Goal: Register for event/course

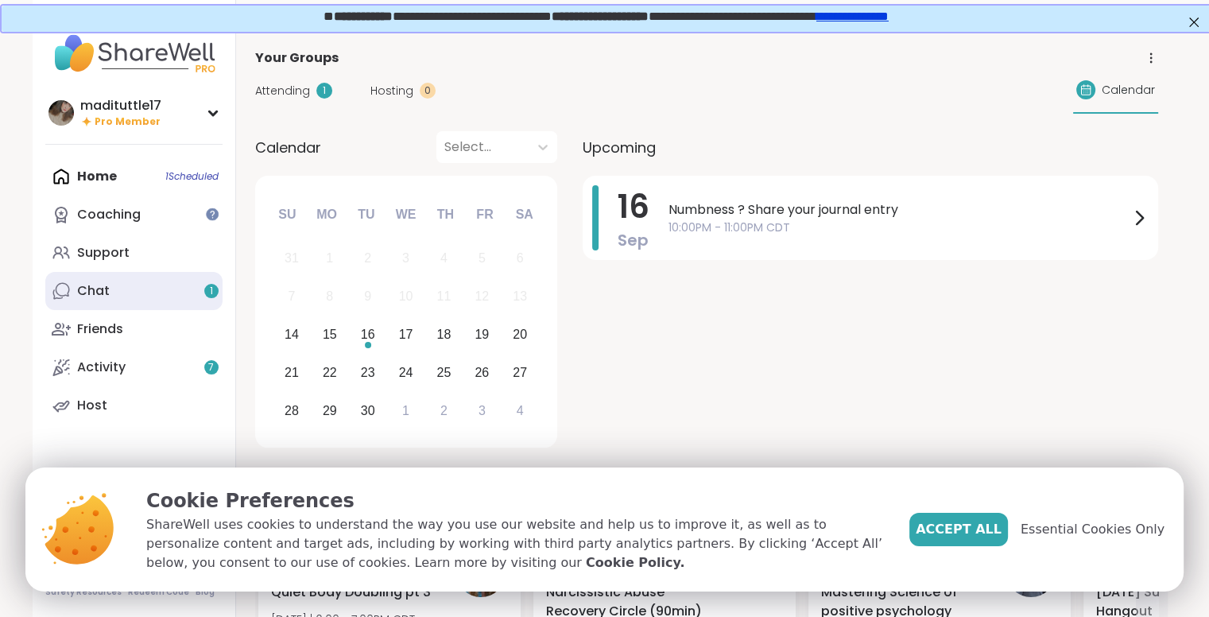
click at [162, 288] on link "Chat 1" at bounding box center [133, 291] width 177 height 38
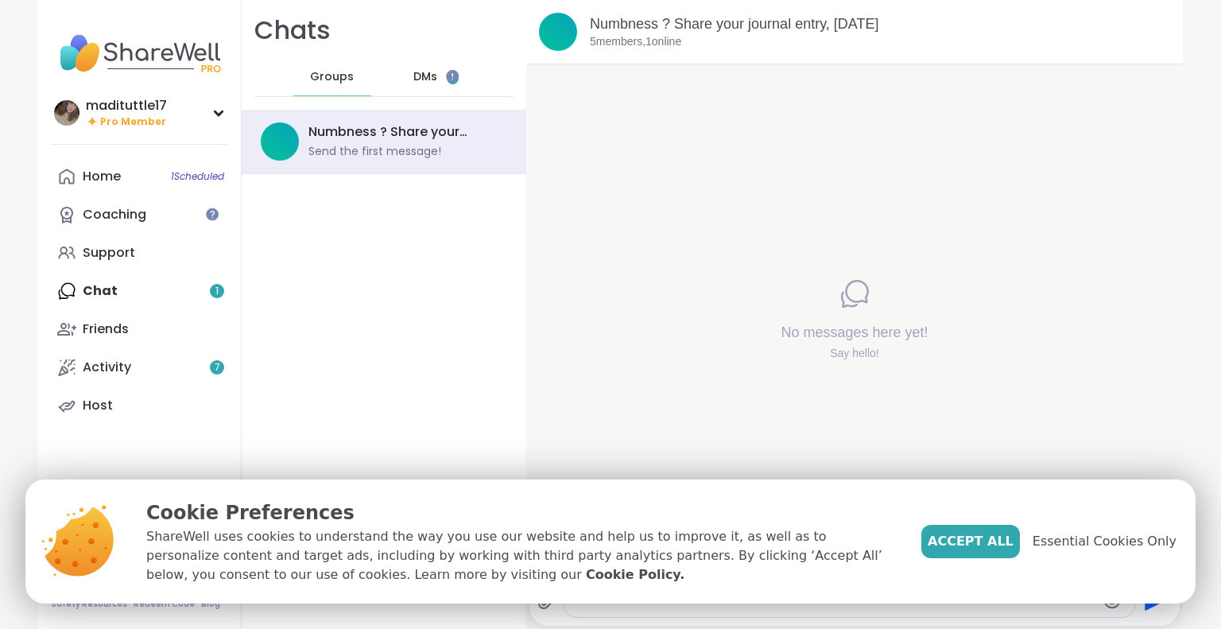
click at [429, 78] on div "DMs 1" at bounding box center [436, 77] width 78 height 38
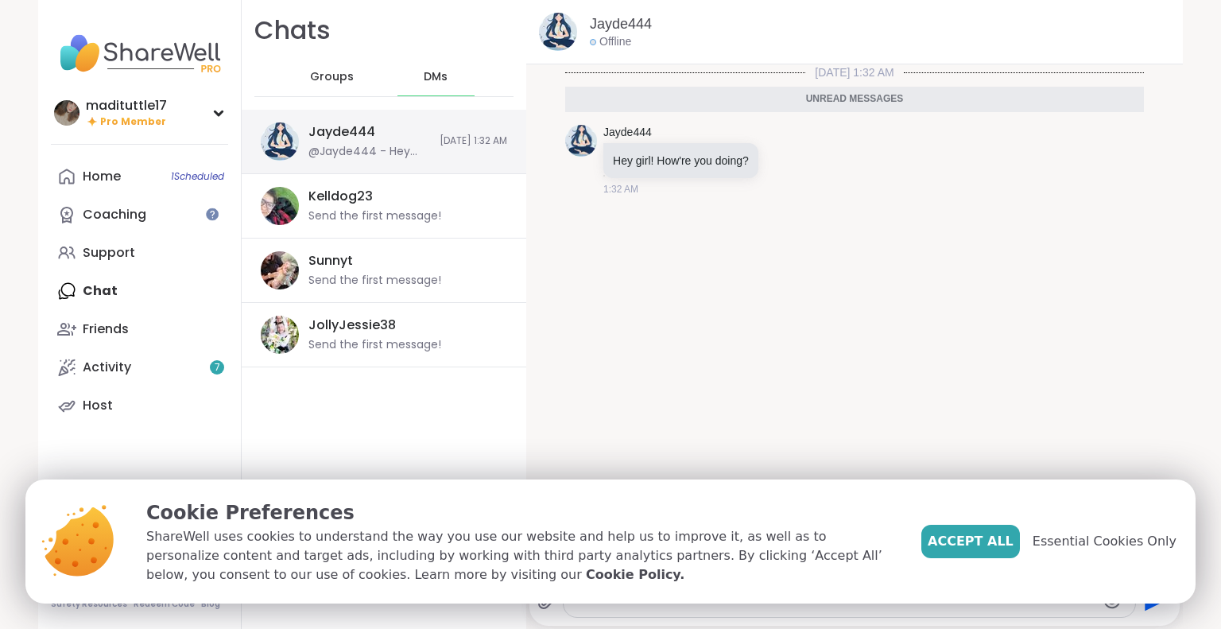
click at [432, 149] on div "Jayde444 @Jayde444 - Hey girl! How're you doing? [DATE] 1:32 AM" at bounding box center [384, 142] width 285 height 64
click at [974, 543] on span "Accept All" at bounding box center [970, 541] width 86 height 19
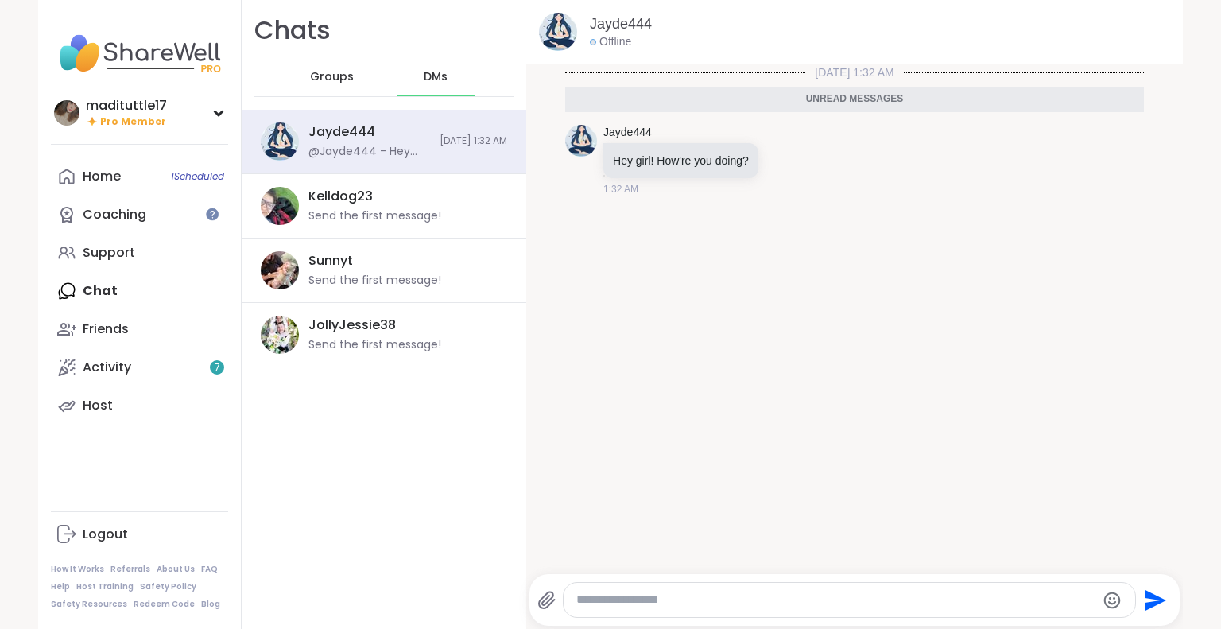
click at [812, 602] on textarea "Type your message" at bounding box center [835, 599] width 519 height 17
click at [635, 598] on textarea "**********" at bounding box center [836, 599] width 519 height 17
click at [629, 600] on textarea "**********" at bounding box center [836, 599] width 519 height 17
type textarea "**********"
click at [1148, 601] on icon "Send" at bounding box center [1156, 599] width 21 height 21
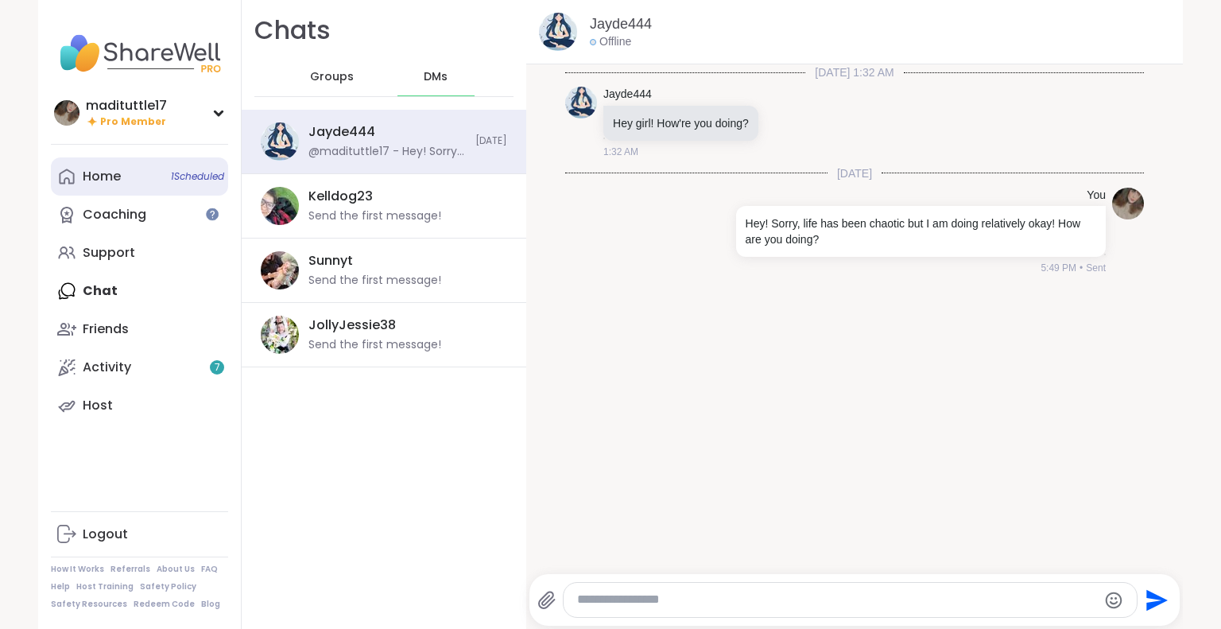
click at [99, 172] on div "Home 1 Scheduled" at bounding box center [102, 176] width 38 height 17
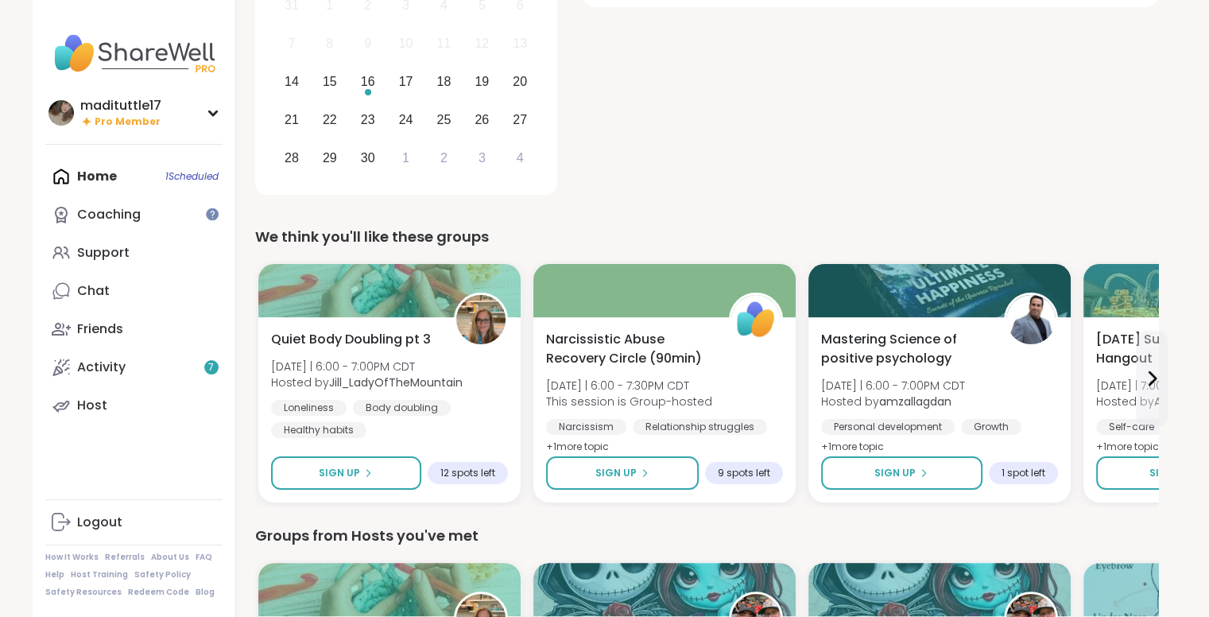
scroll to position [230, 0]
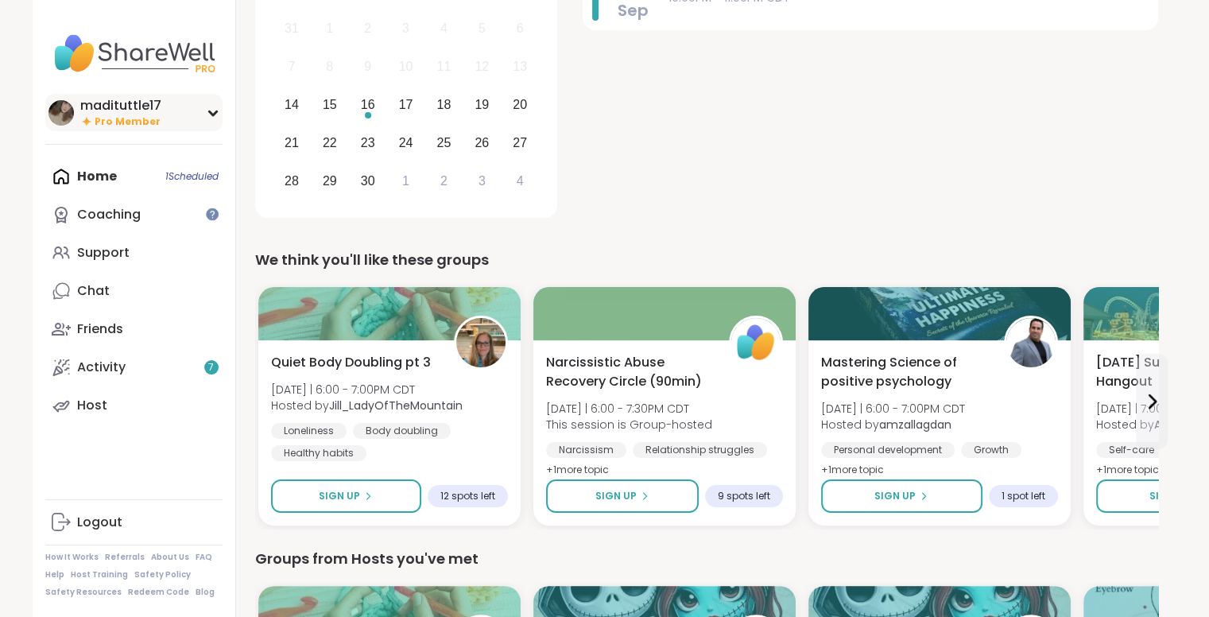
click at [170, 130] on div "madituttle17 Pro Member" at bounding box center [133, 112] width 177 height 37
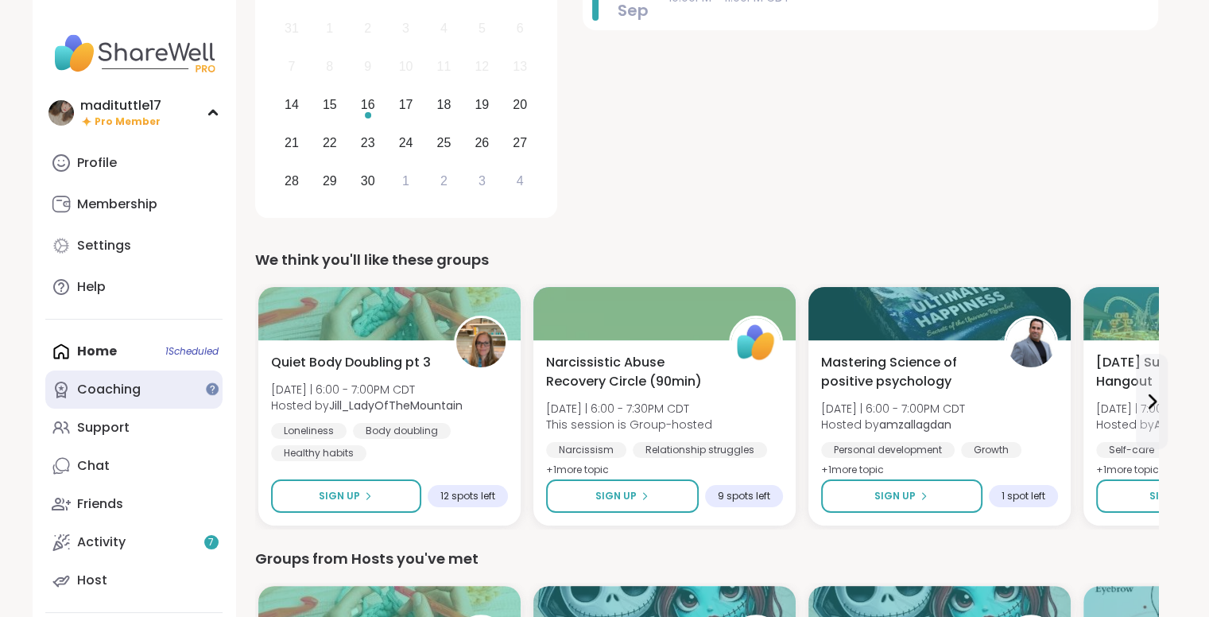
click at [148, 377] on link "Coaching" at bounding box center [133, 389] width 177 height 38
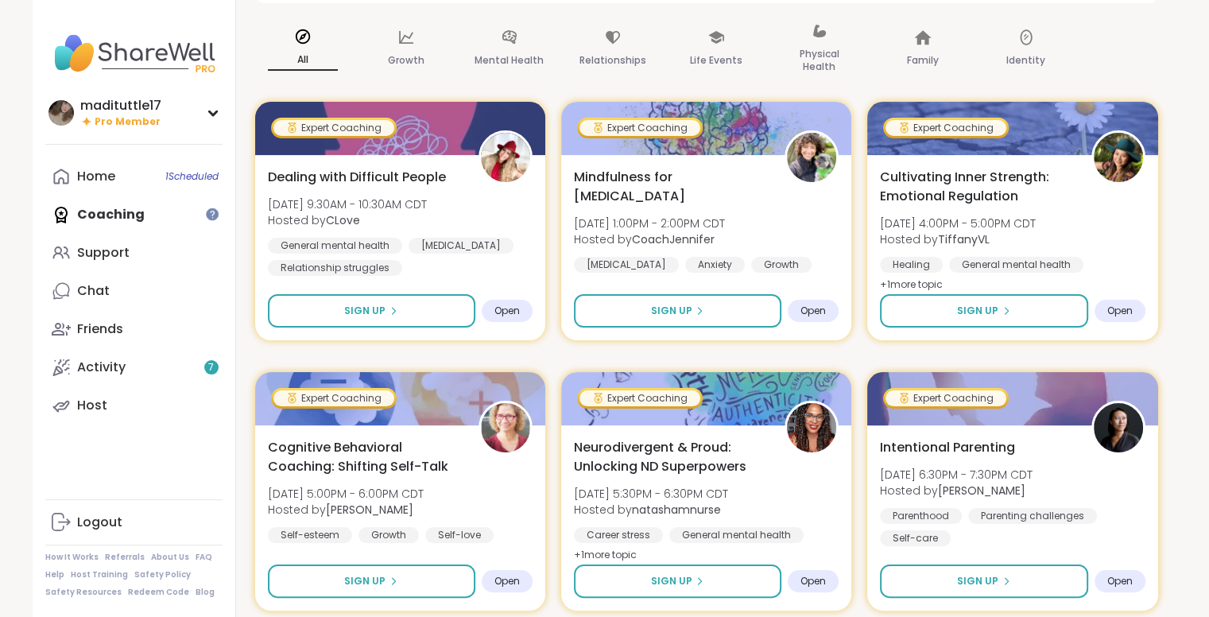
scroll to position [189, 0]
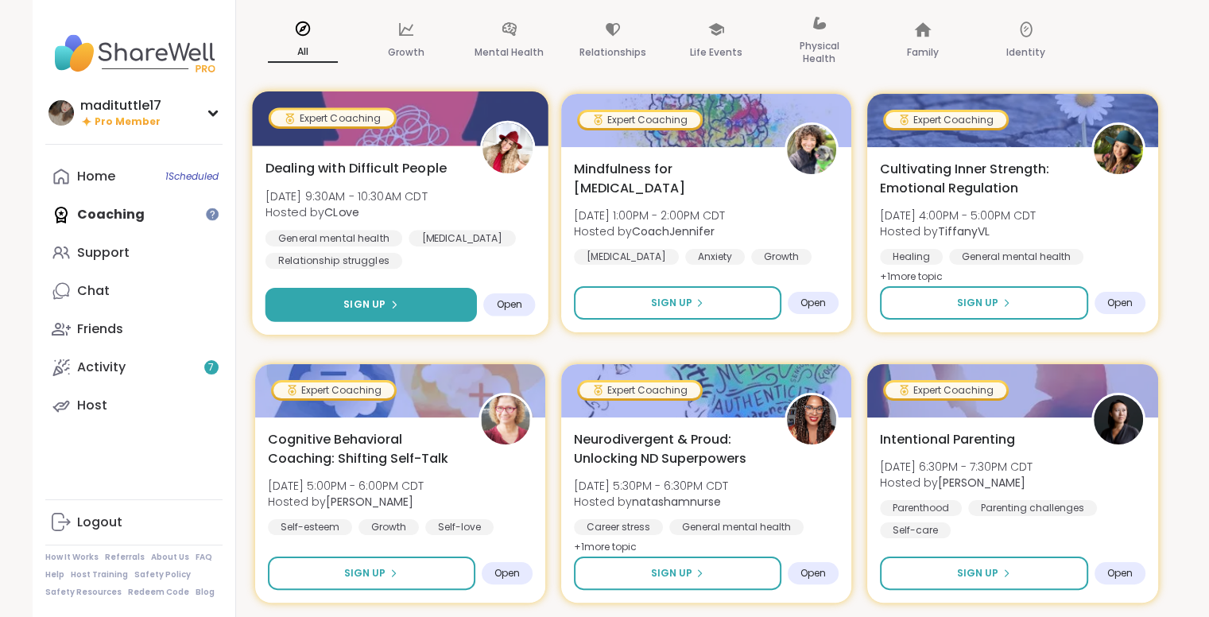
drag, startPoint x: 349, startPoint y: 302, endPoint x: 382, endPoint y: 308, distance: 33.8
click at [382, 308] on span "Sign Up" at bounding box center [364, 304] width 42 height 14
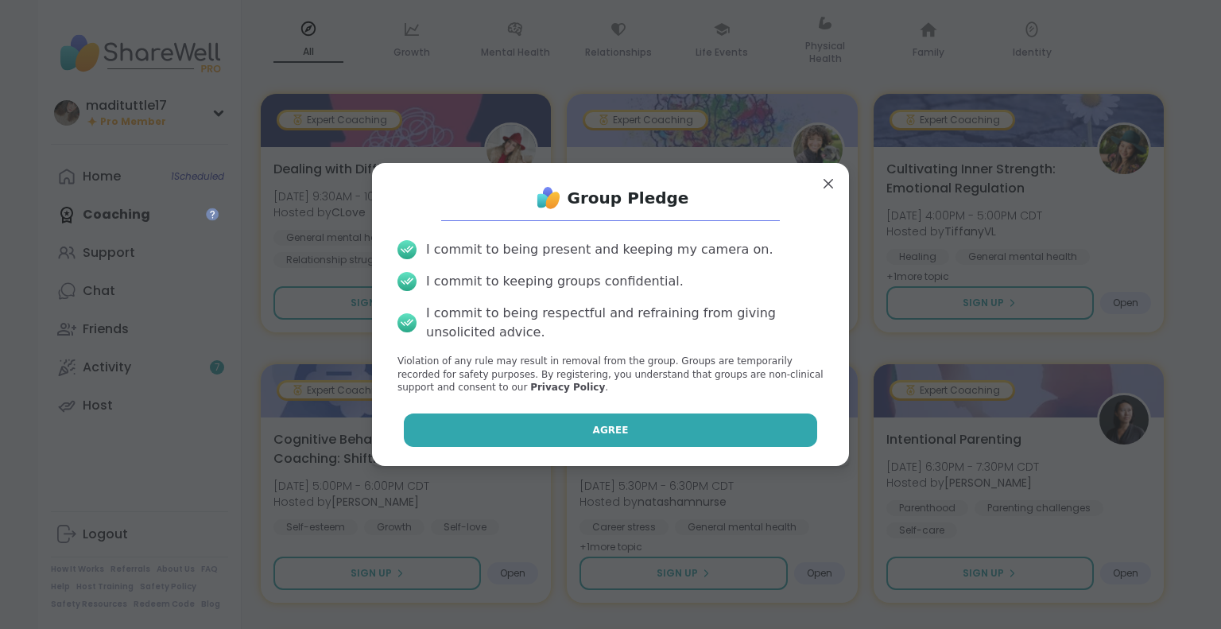
click at [565, 438] on button "Agree" at bounding box center [611, 429] width 414 height 33
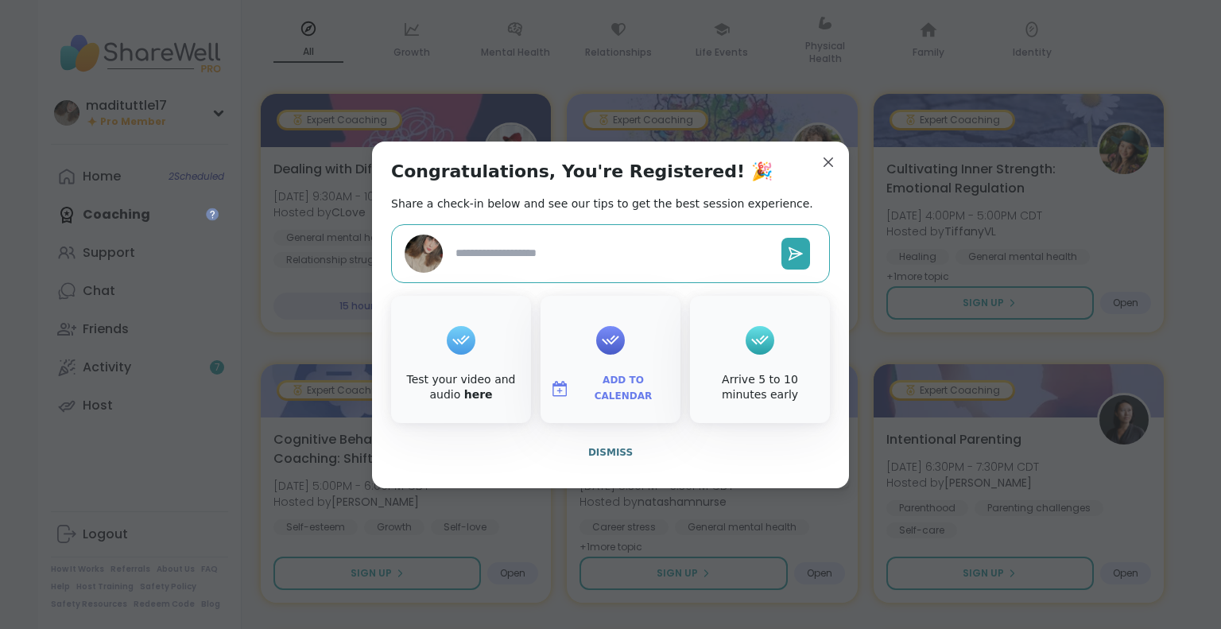
drag, startPoint x: 565, startPoint y: 438, endPoint x: 696, endPoint y: 122, distance: 342.4
click at [696, 122] on div "Congratulations, You're Registered! 🎉 Share a check-in below and see our tips t…" at bounding box center [611, 314] width 1202 height 629
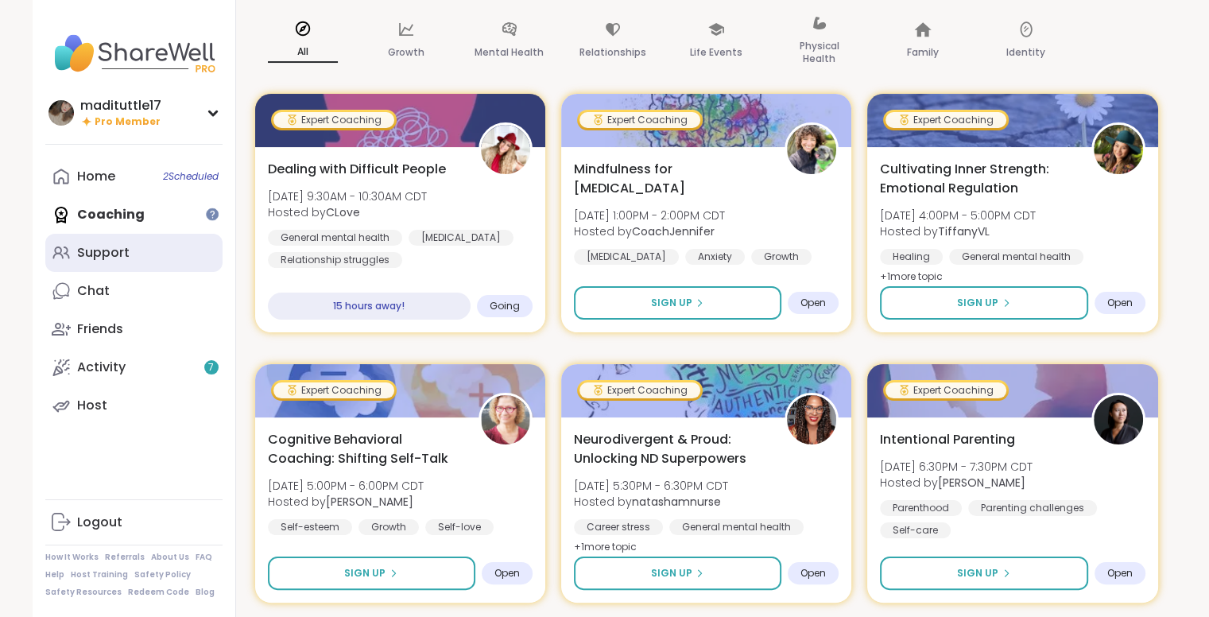
click at [159, 253] on link "Support" at bounding box center [133, 253] width 177 height 38
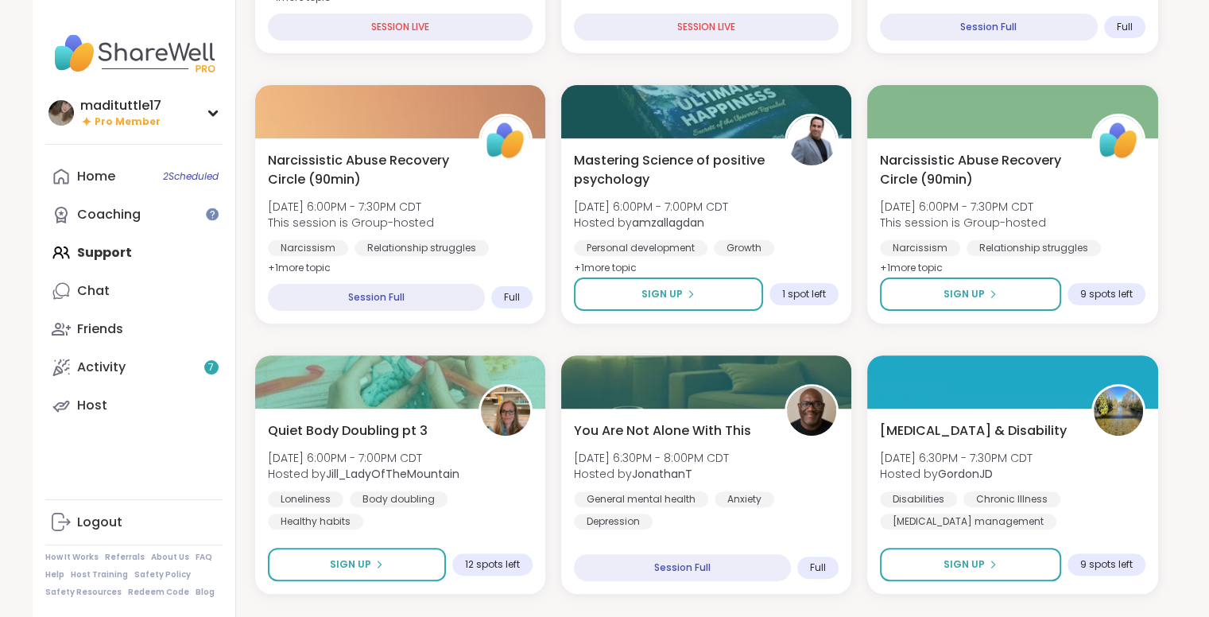
scroll to position [439, 2]
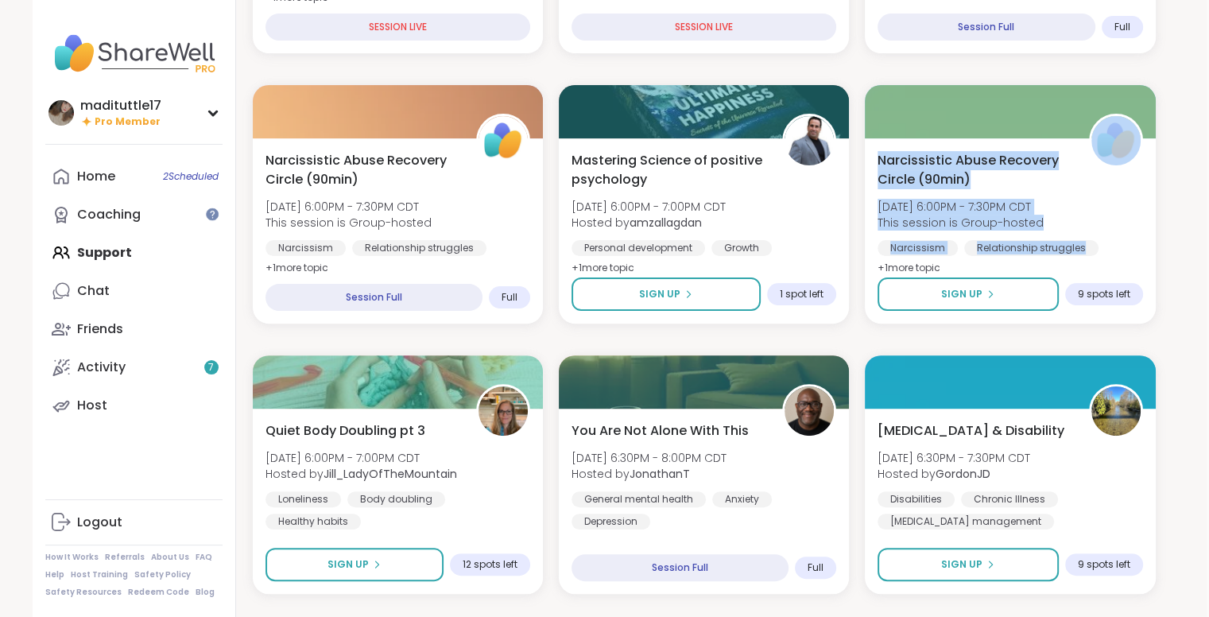
drag, startPoint x: 1206, startPoint y: 126, endPoint x: 1210, endPoint y: 166, distance: 39.9
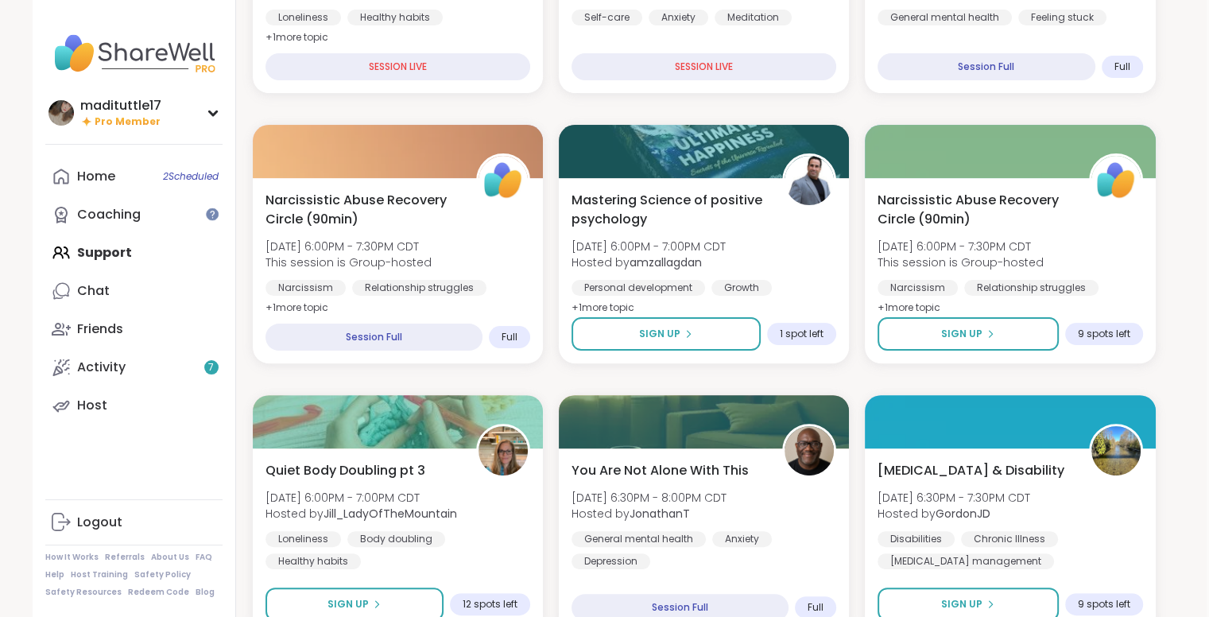
scroll to position [430, 2]
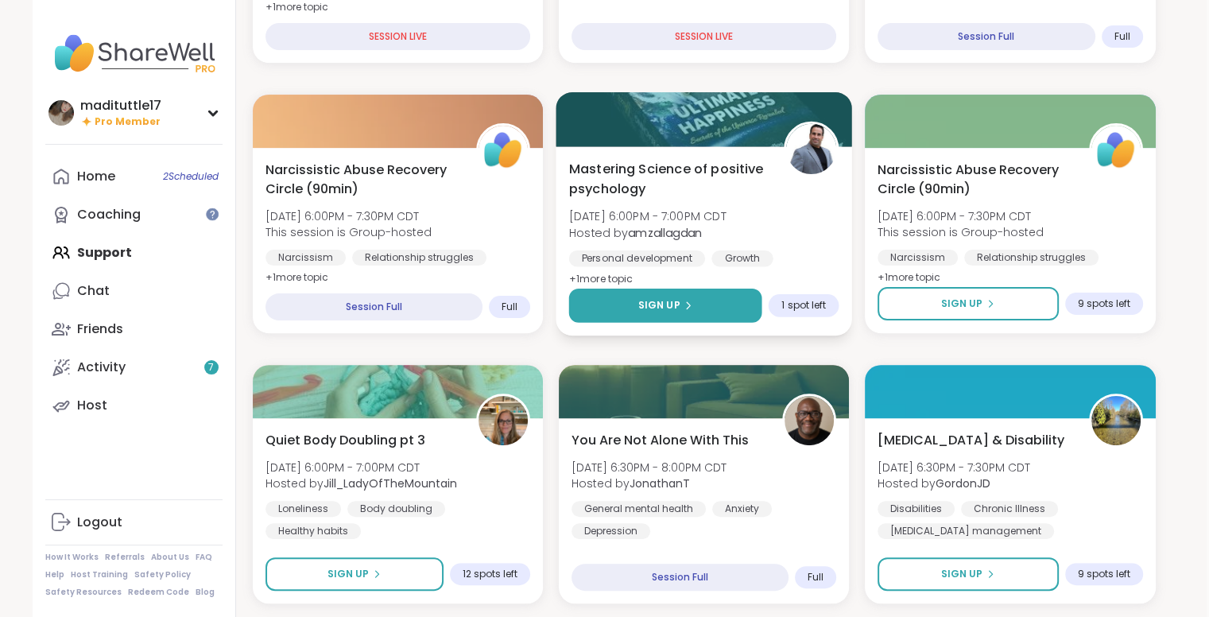
click at [671, 298] on span "Sign Up" at bounding box center [658, 305] width 42 height 14
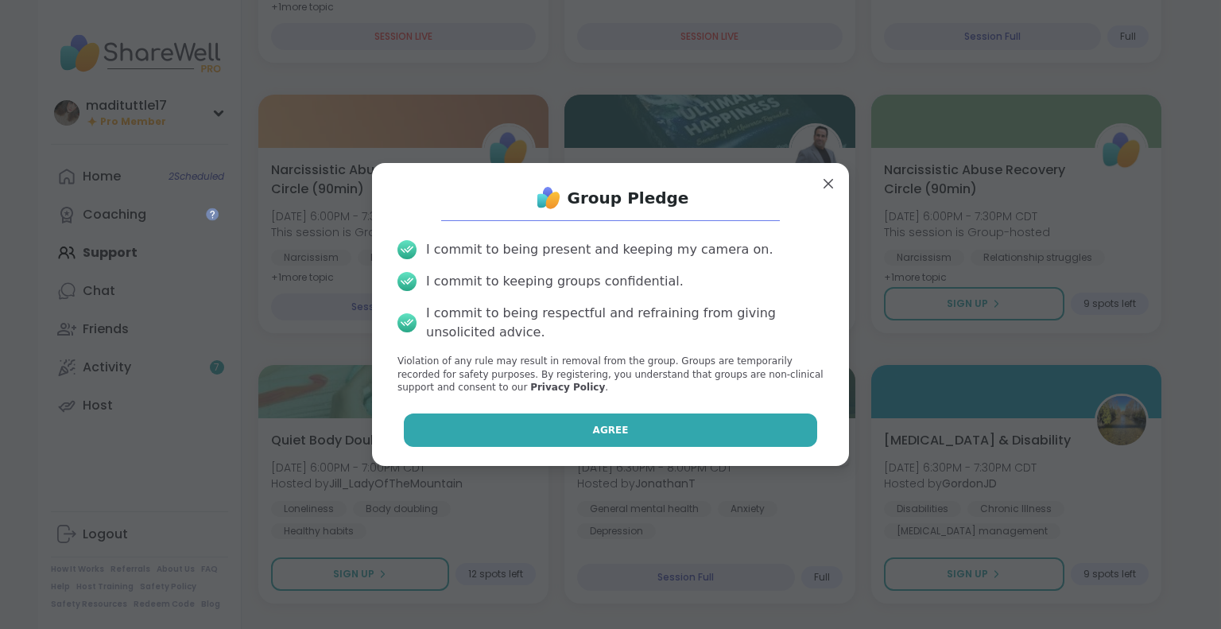
click at [633, 425] on button "Agree" at bounding box center [611, 429] width 414 height 33
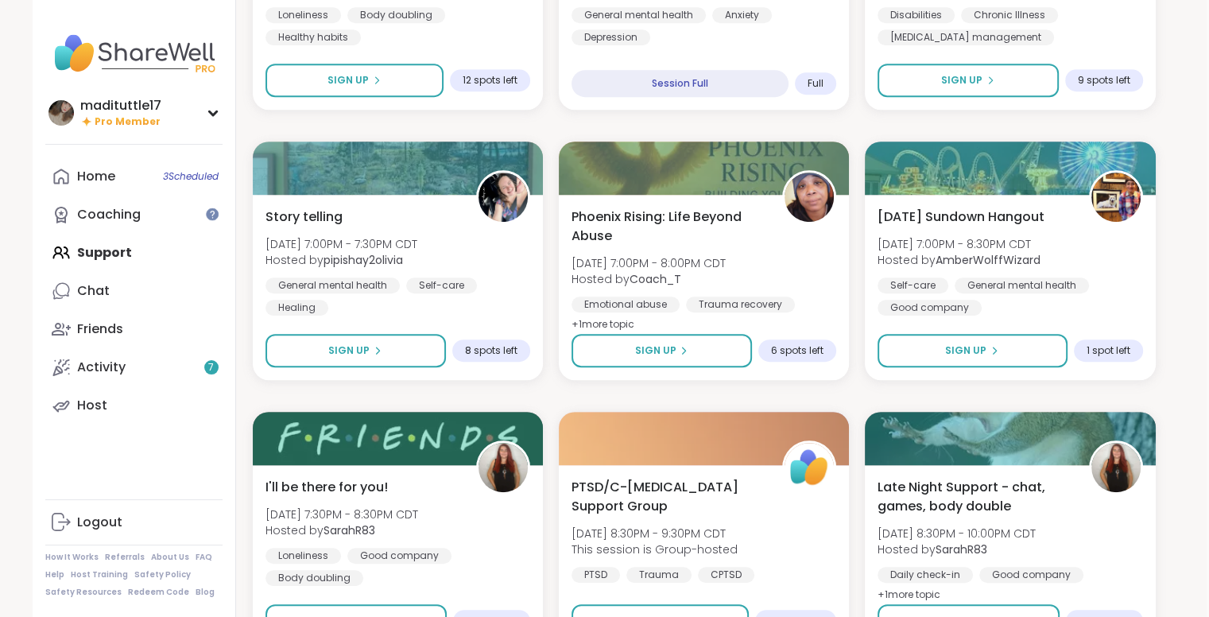
scroll to position [912, 2]
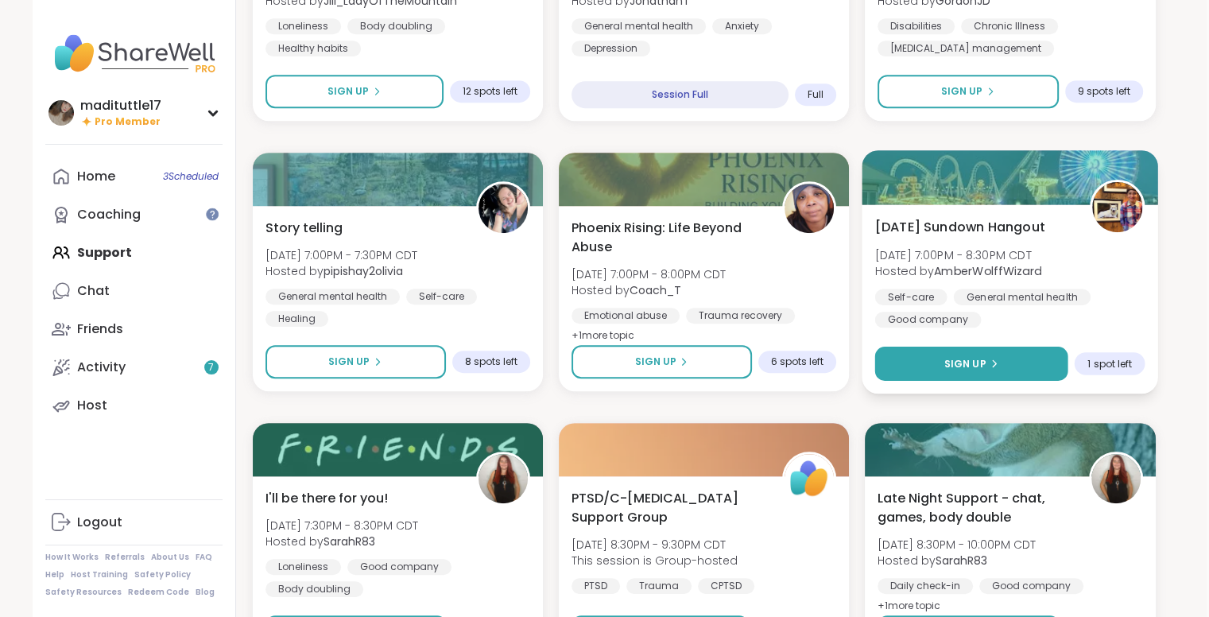
click at [985, 361] on div "Sign Up" at bounding box center [971, 363] width 55 height 14
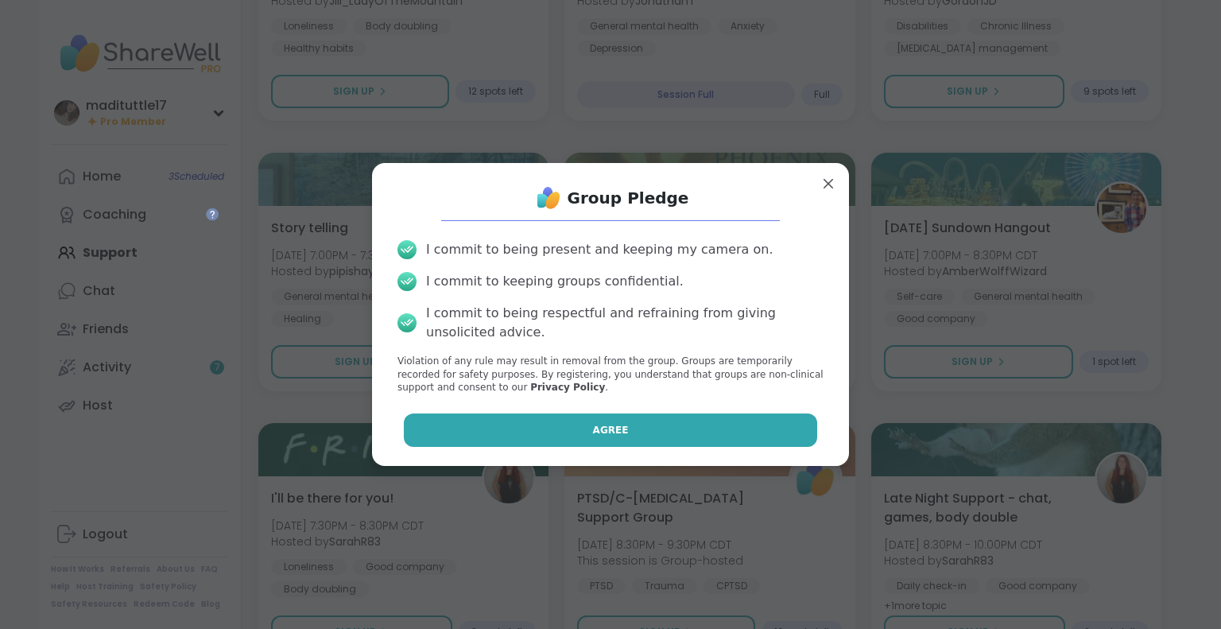
click at [660, 440] on button "Agree" at bounding box center [611, 429] width 414 height 33
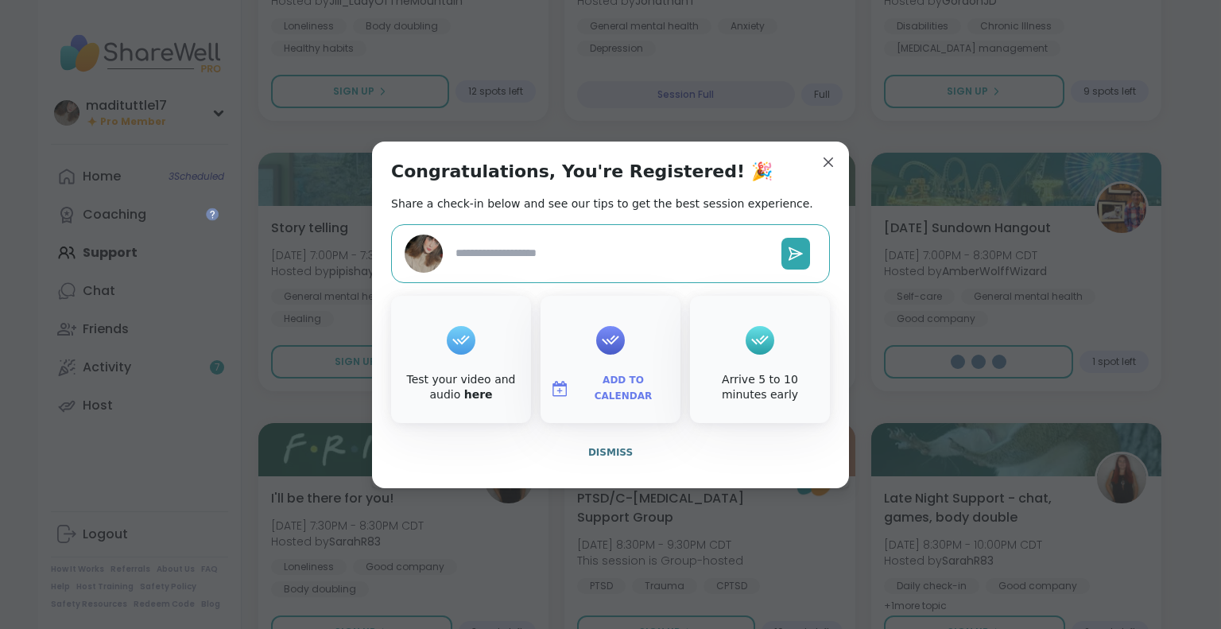
type textarea "*"
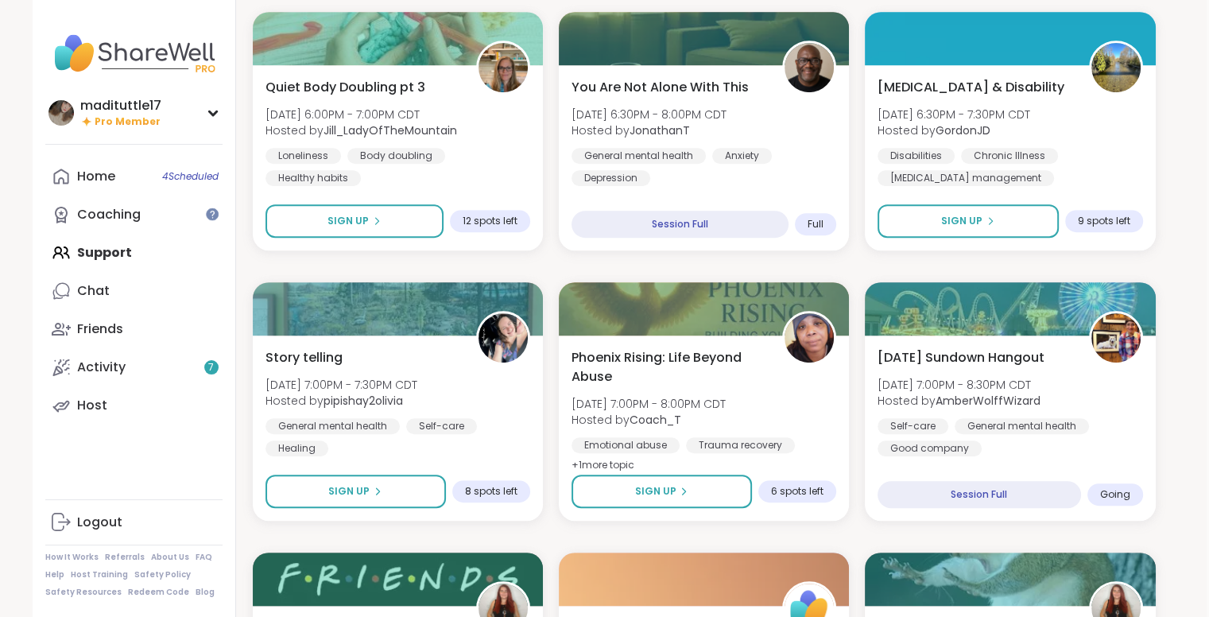
scroll to position [779, 2]
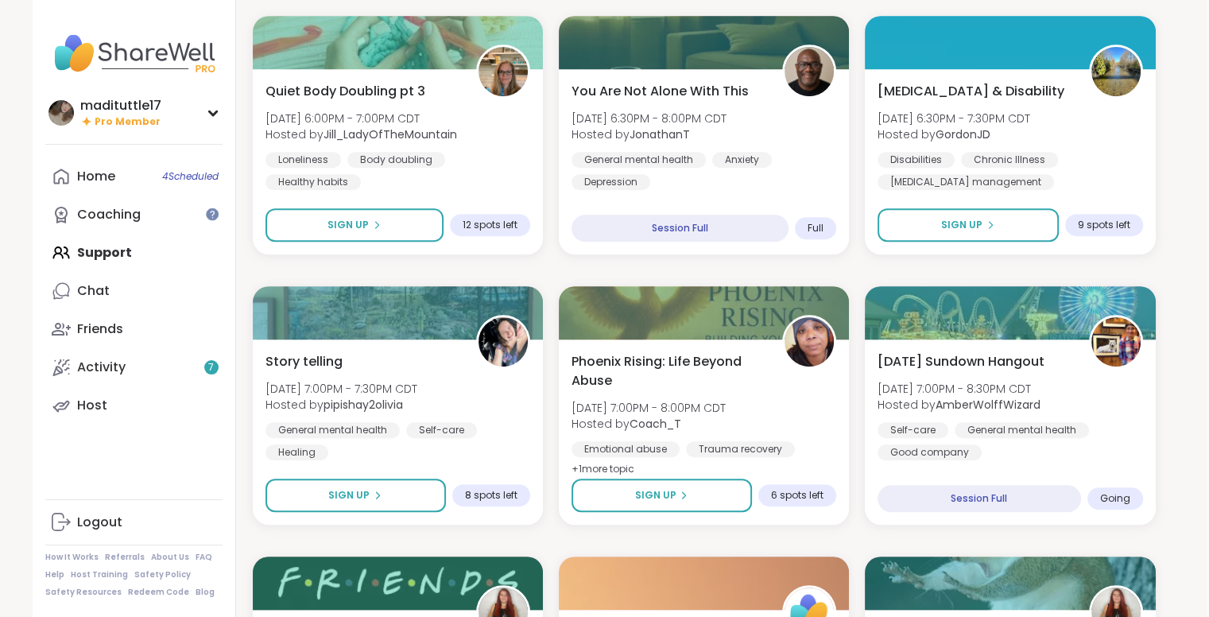
drag, startPoint x: 1204, startPoint y: 194, endPoint x: 1180, endPoint y: 176, distance: 29.6
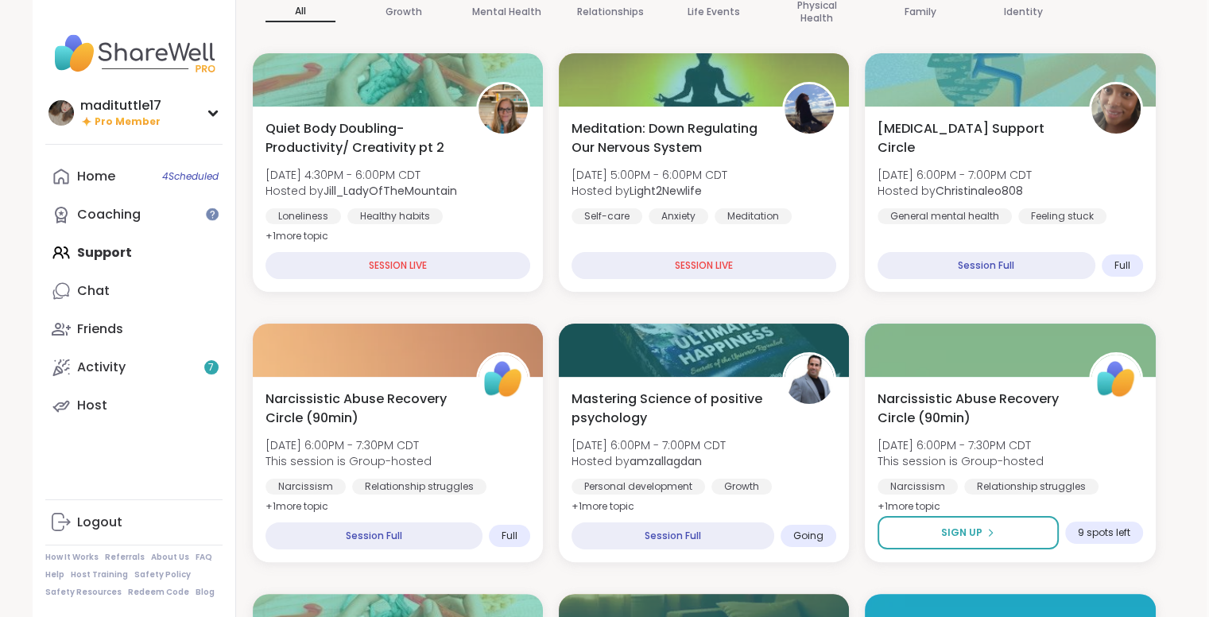
scroll to position [209, 2]
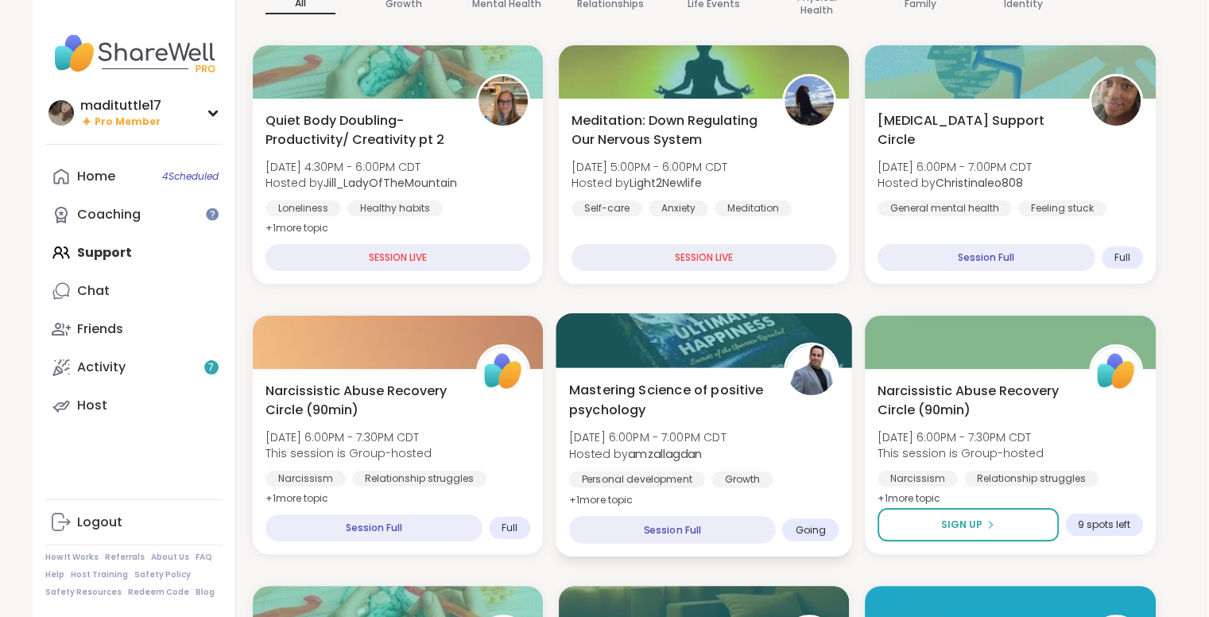
click at [754, 434] on div "Mastering Science of positive psychology [DATE] 6:00PM - 7:00PM CDT Hosted by a…" at bounding box center [703, 445] width 270 height 130
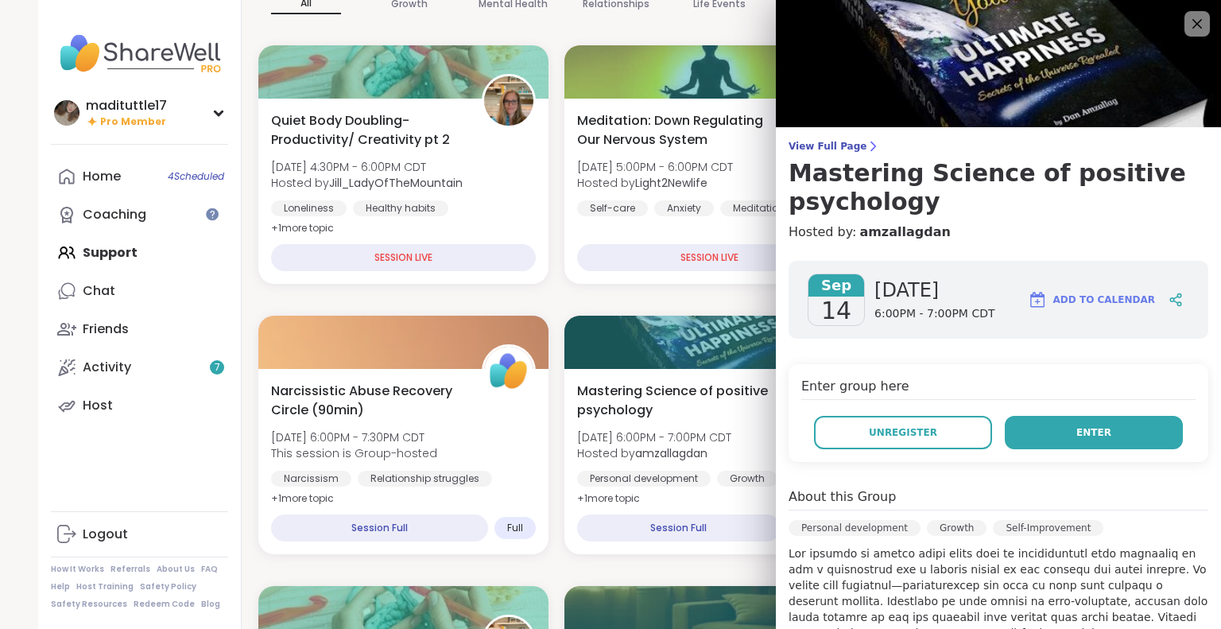
click at [1076, 436] on span "Enter" at bounding box center [1093, 432] width 35 height 14
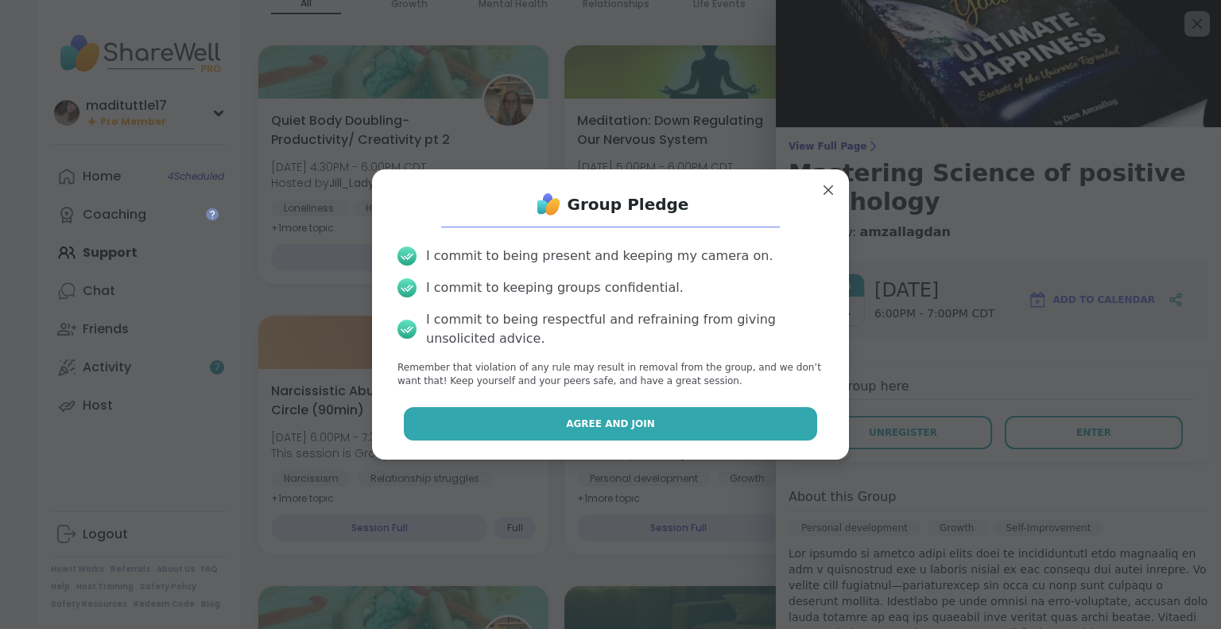
click at [708, 421] on button "Agree and Join" at bounding box center [611, 423] width 414 height 33
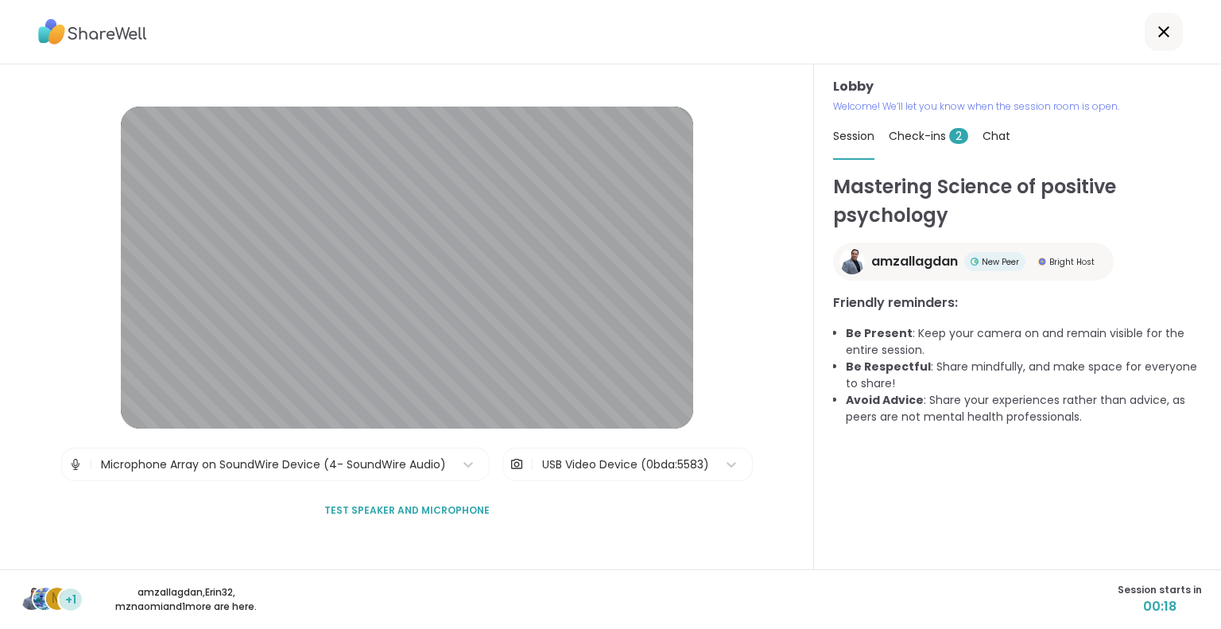
click at [1157, 33] on icon at bounding box center [1163, 31] width 19 height 19
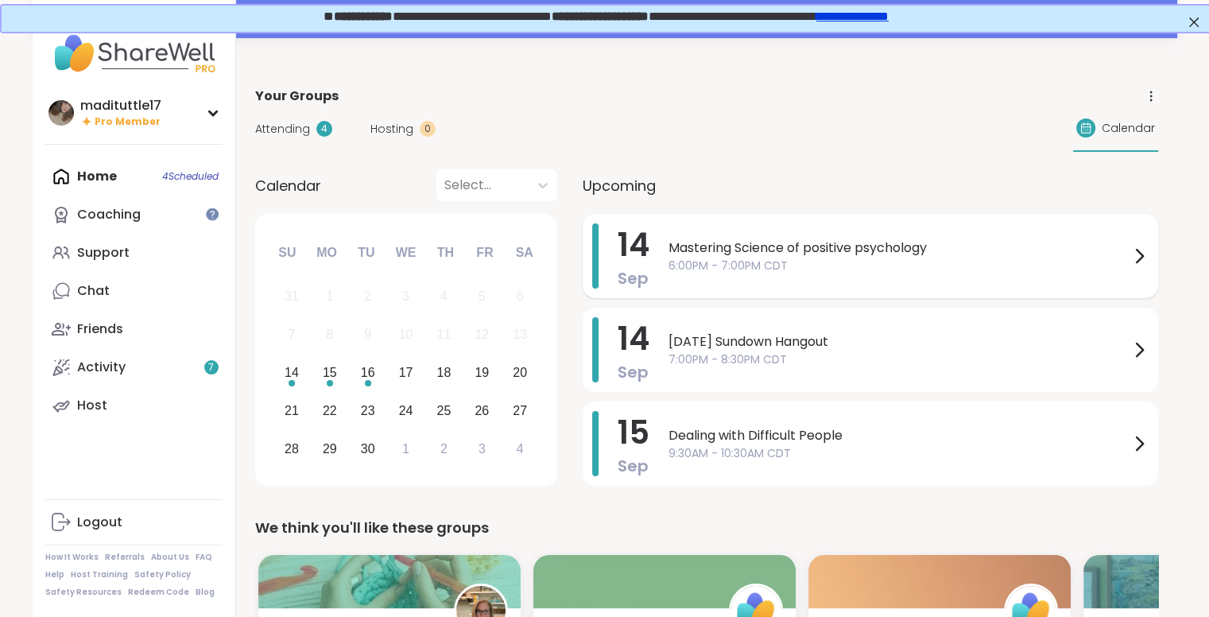
click at [1140, 281] on div at bounding box center [1138, 255] width 19 height 65
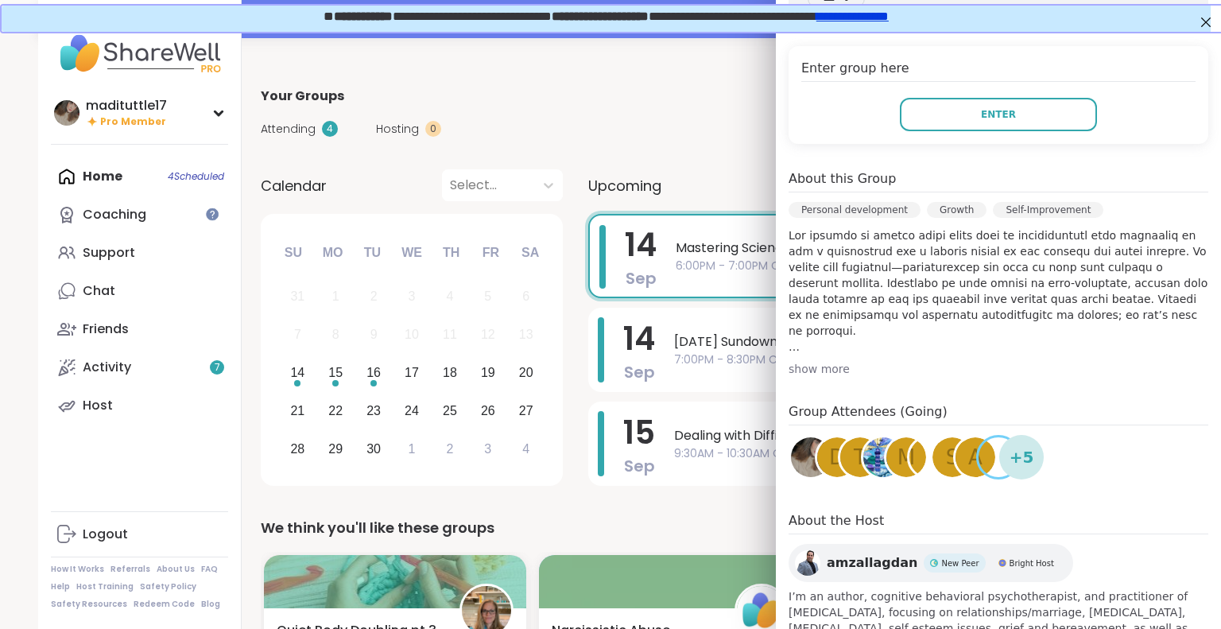
scroll to position [394, 0]
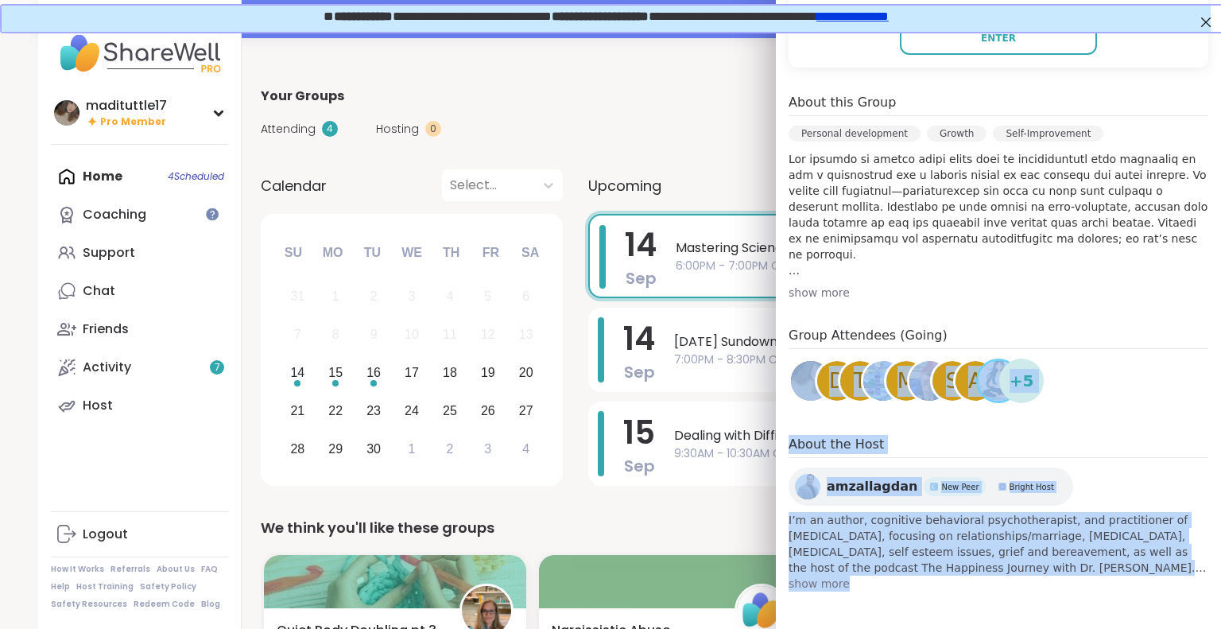
drag, startPoint x: 1175, startPoint y: 467, endPoint x: 1204, endPoint y: 312, distance: 157.7
click at [1204, 312] on div "View Full Page Mastering Science of positive psychology Hosted by: amzallagdan …" at bounding box center [998, 314] width 445 height 629
